Goal: Complete application form

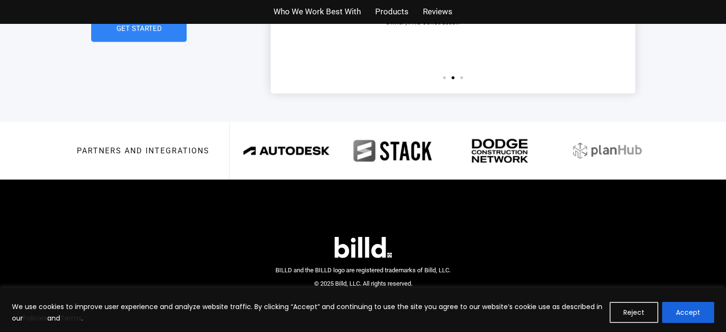
scroll to position [2273, 0]
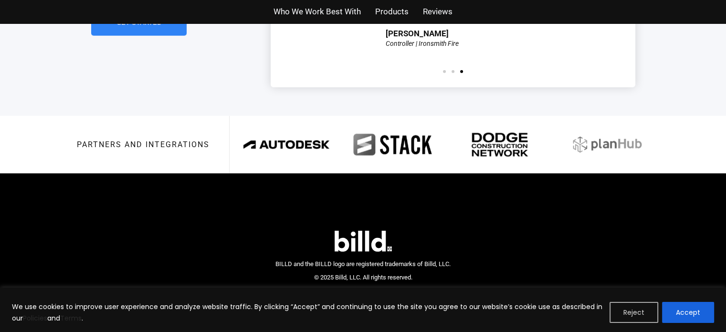
click at [640, 313] on button "Reject" at bounding box center [634, 312] width 49 height 21
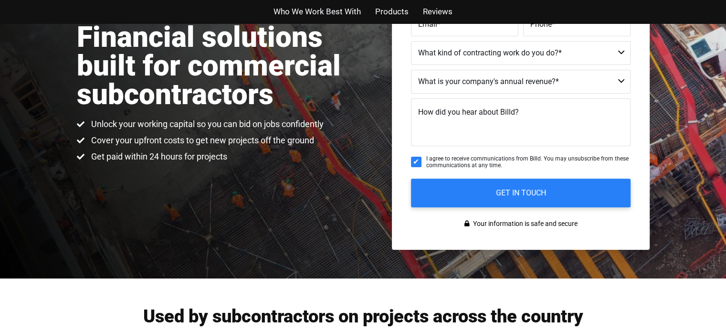
scroll to position [0, 0]
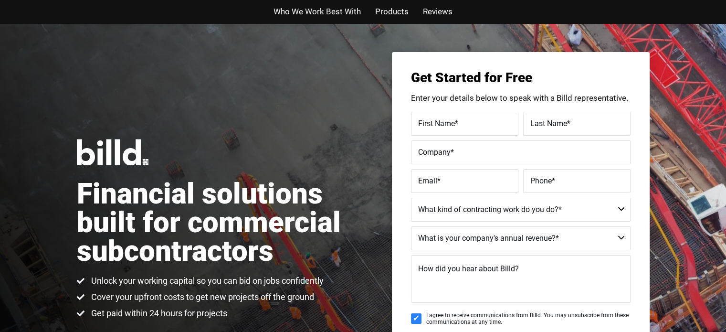
click at [395, 11] on span "Products" at bounding box center [391, 12] width 33 height 14
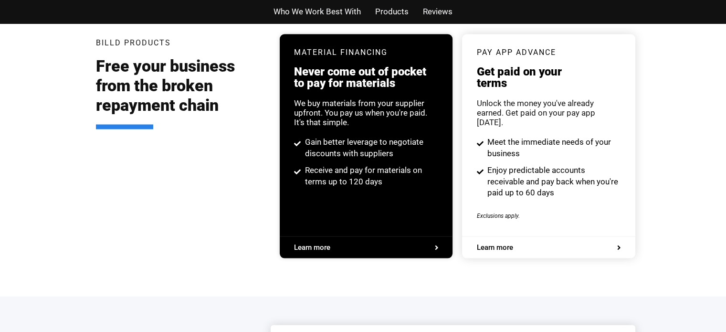
scroll to position [1820, 0]
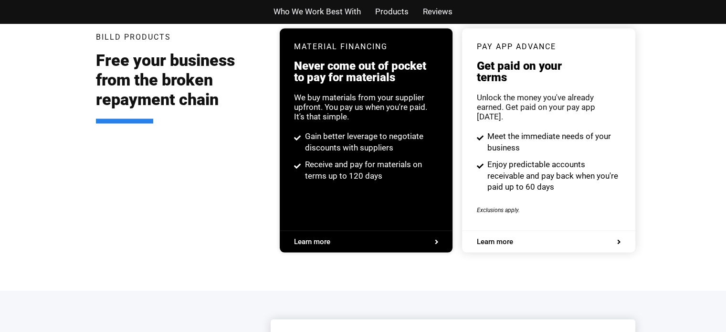
click at [206, 166] on div "Billd Products Free your business from the broken repayment chain" at bounding box center [181, 141] width 170 height 224
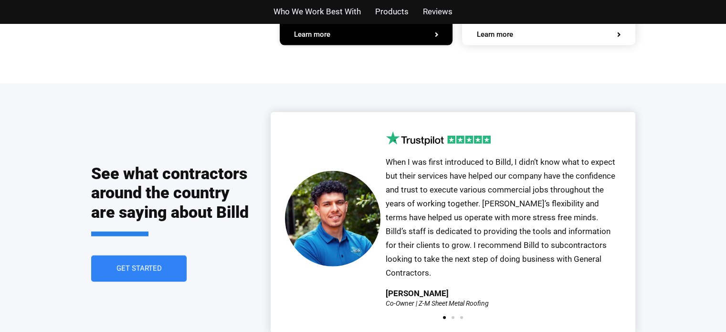
scroll to position [2011, 0]
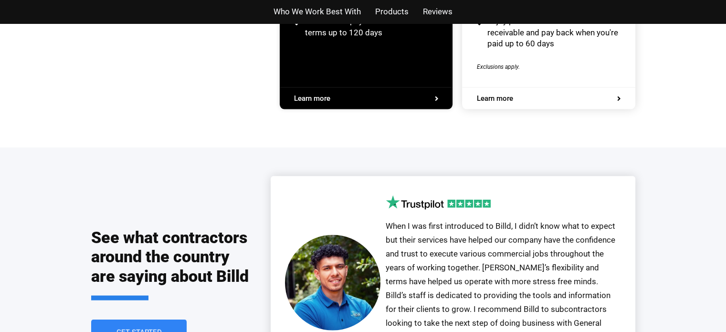
click at [318, 8] on span "Who We Work Best With" at bounding box center [317, 12] width 87 height 14
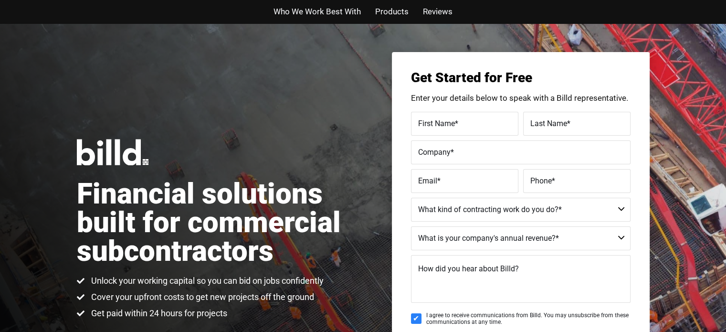
click at [440, 122] on span "First Name" at bounding box center [436, 122] width 37 height 9
click at [440, 122] on input "First Name *" at bounding box center [464, 124] width 107 height 24
type input "Matthew"
type input "Diminich"
type input "Litus"
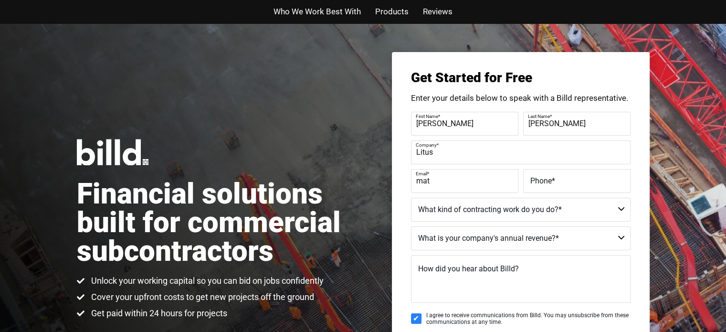
type input "matt"
type input "matt@litus.energ"
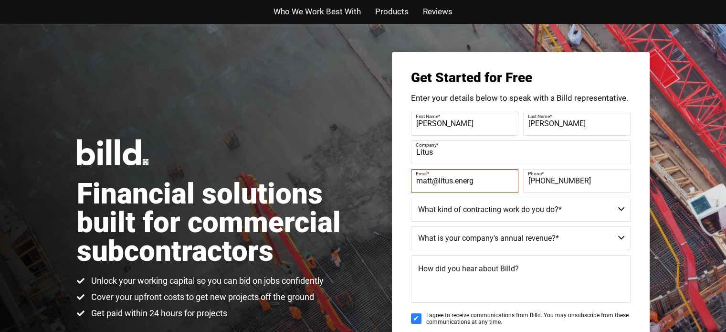
type input "(631) 972-7205"
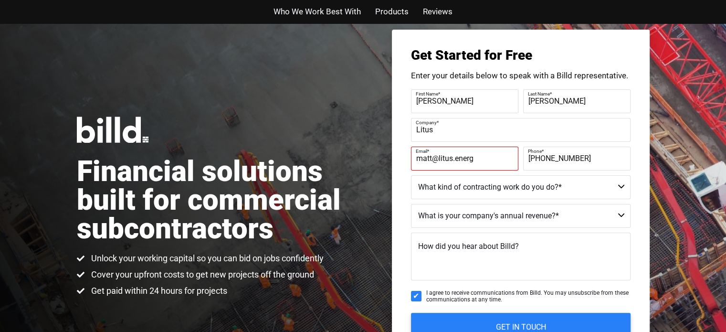
scroll to position [48, 0]
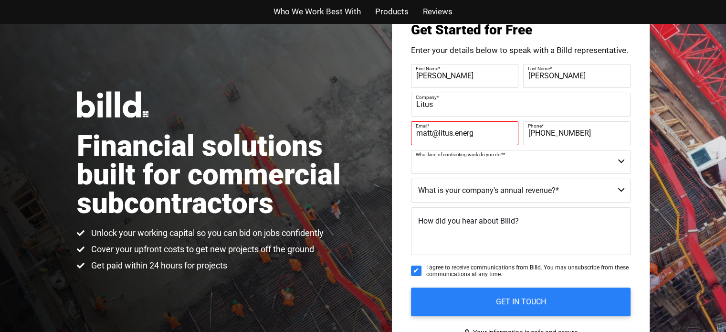
click at [450, 170] on select "Commercial Commercial and Residential Residential Not a Contractor" at bounding box center [521, 162] width 220 height 24
select select "Commercial"
click at [411, 150] on select "Commercial Commercial and Residential Residential Not a Contractor" at bounding box center [521, 162] width 220 height 24
click at [495, 192] on select "$40M + $25M - $40M $8M - $25M $4M - $8M $2M - $4M $1M - $2M Less than $1M" at bounding box center [521, 191] width 220 height 24
select select "Less than $1M"
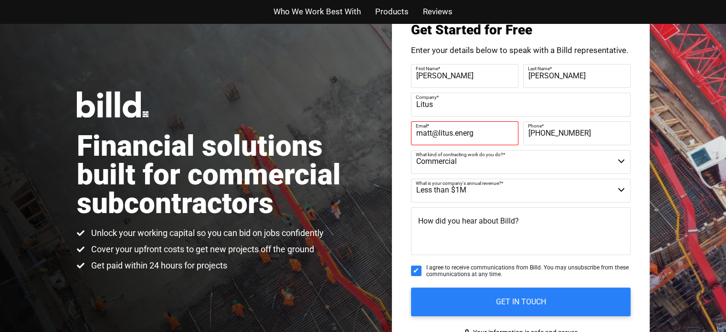
click at [411, 179] on select "$40M + $25M - $40M $8M - $25M $4M - $8M $2M - $4M $1M - $2M Less than $1M" at bounding box center [521, 191] width 220 height 24
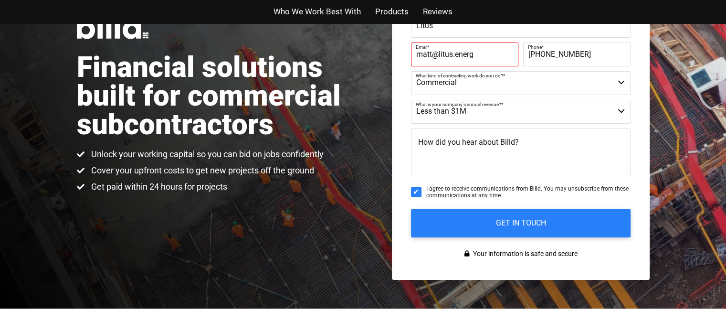
scroll to position [143, 0]
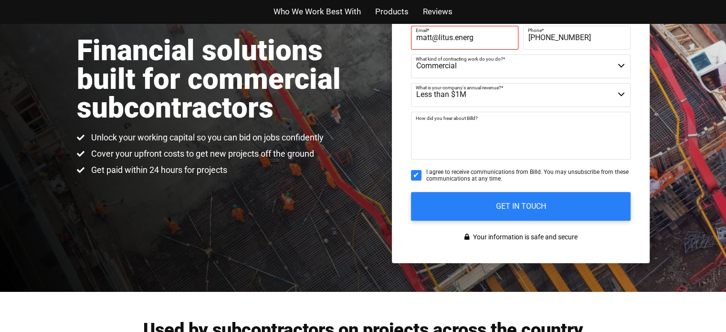
click at [487, 144] on textarea "How did you hear about Billd?" at bounding box center [521, 136] width 220 height 48
type textarea "I was searching for startup-friendly construction lenders."
click at [413, 172] on input "I agree to receive communications from Billd. You may unsubscribe from these co…" at bounding box center [416, 175] width 11 height 11
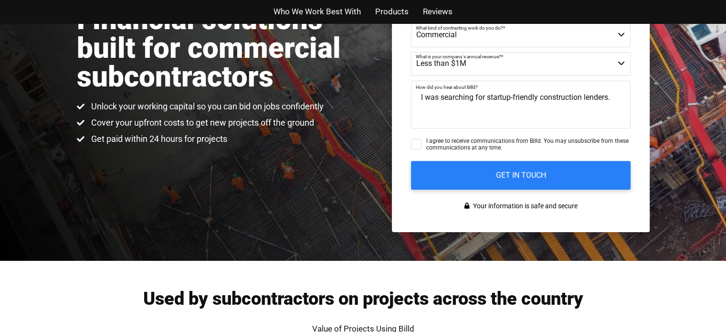
scroll to position [191, 0]
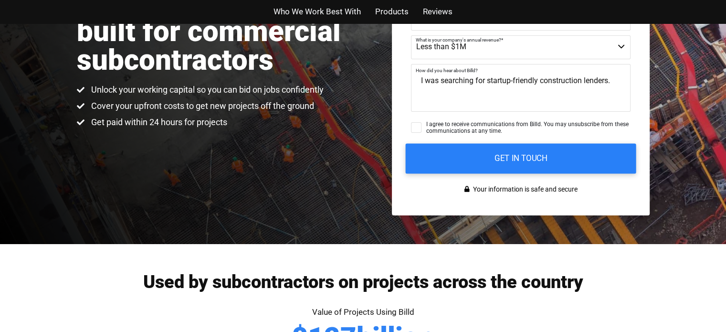
click at [468, 162] on input "GET IN TOUCH" at bounding box center [520, 158] width 231 height 30
click at [432, 149] on input "GET IN TOUCH" at bounding box center [520, 158] width 231 height 30
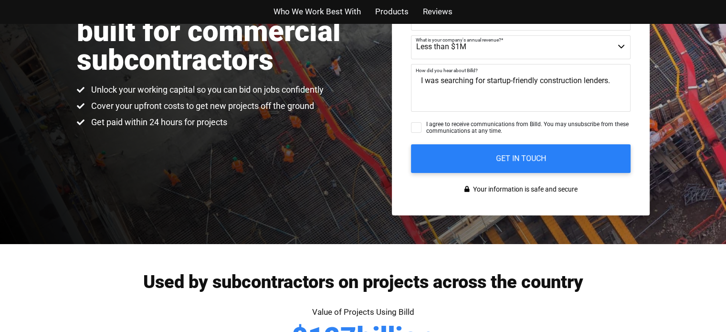
click at [415, 129] on input "I agree to receive communications from Billd. You may unsubscribe from these co…" at bounding box center [416, 127] width 11 height 11
checkbox input "true"
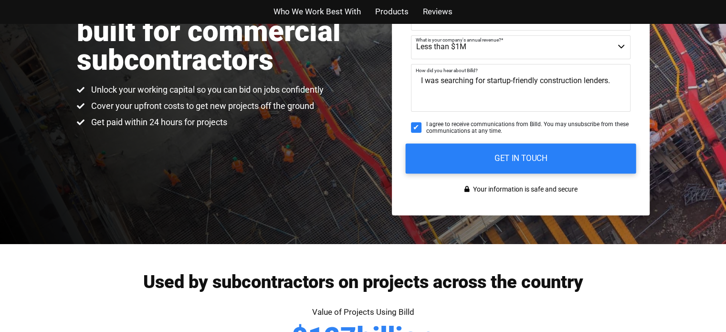
click at [462, 156] on input "GET IN TOUCH" at bounding box center [520, 158] width 231 height 30
click at [524, 160] on input "GET IN TOUCH" at bounding box center [520, 158] width 231 height 30
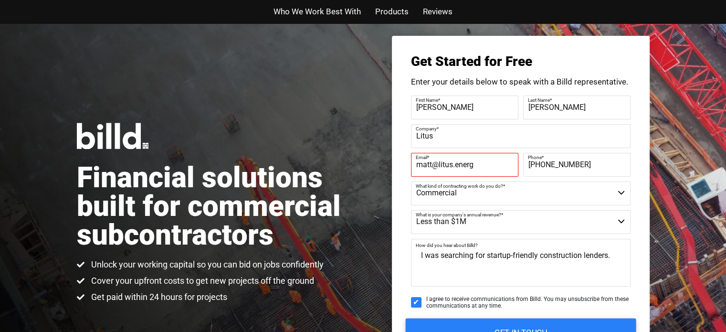
scroll to position [0, 0]
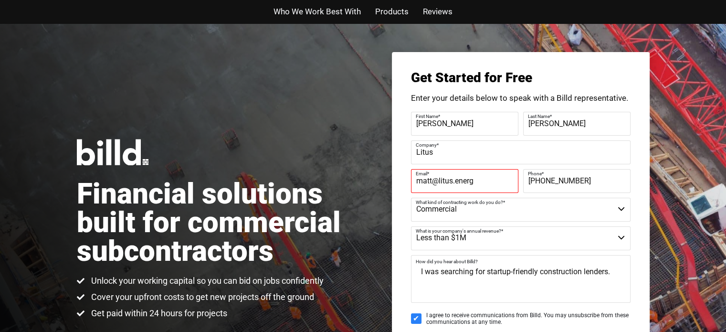
click at [494, 188] on input "matt@litus.energ" at bounding box center [464, 181] width 107 height 24
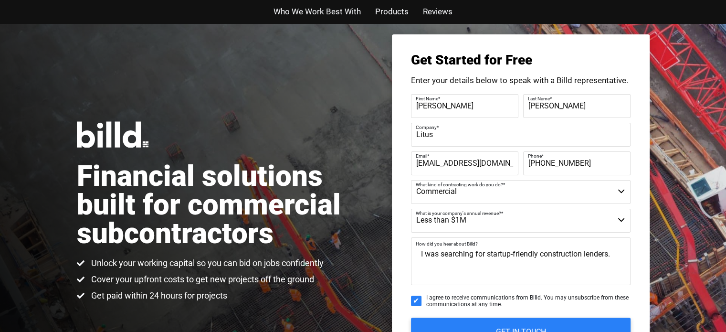
scroll to position [96, 0]
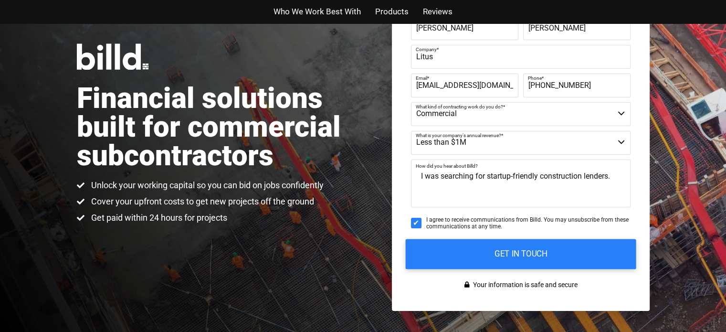
type input "matt@litus.energy"
click at [489, 259] on input "GET IN TOUCH" at bounding box center [520, 254] width 231 height 30
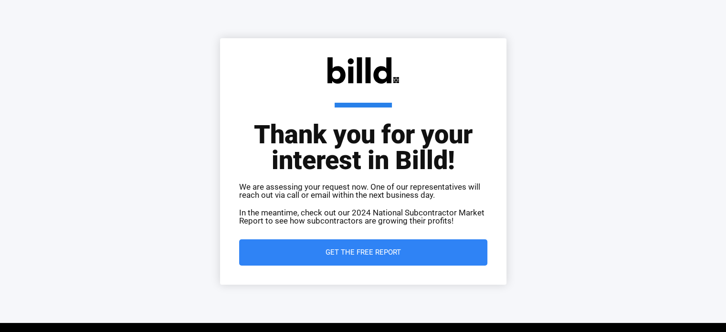
click at [175, 129] on div "Thank you for your interest in Billd! We are assessing your request now. One of…" at bounding box center [363, 161] width 726 height 323
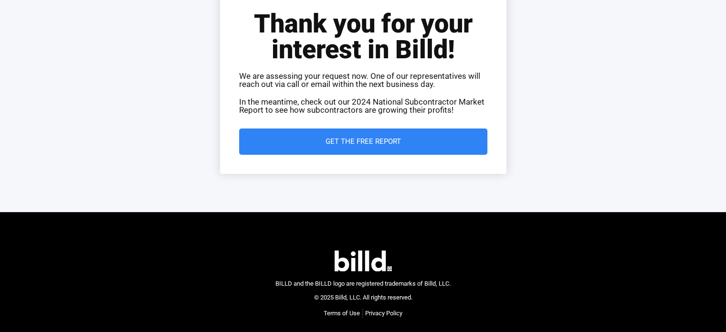
scroll to position [134, 0]
